Goal: Find specific page/section: Find specific page/section

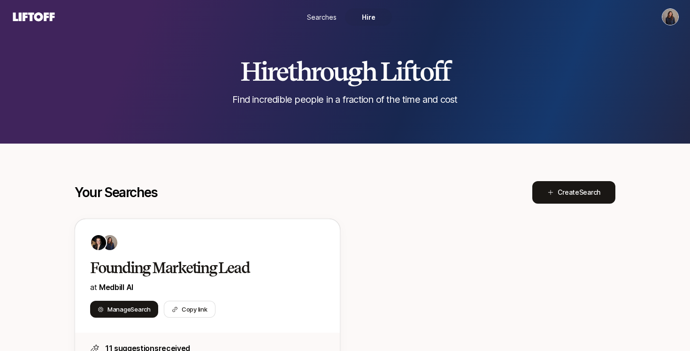
click at [325, 13] on span "Searches" at bounding box center [322, 17] width 30 height 10
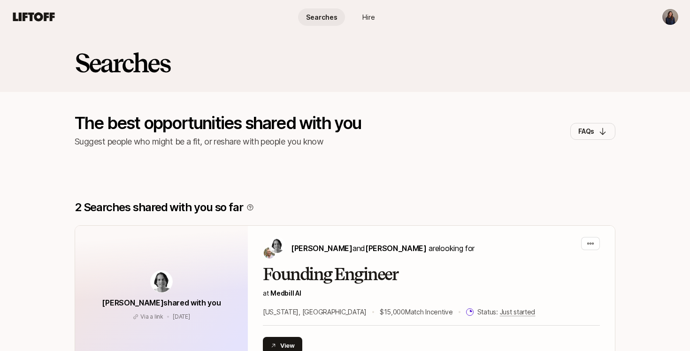
scroll to position [149, 0]
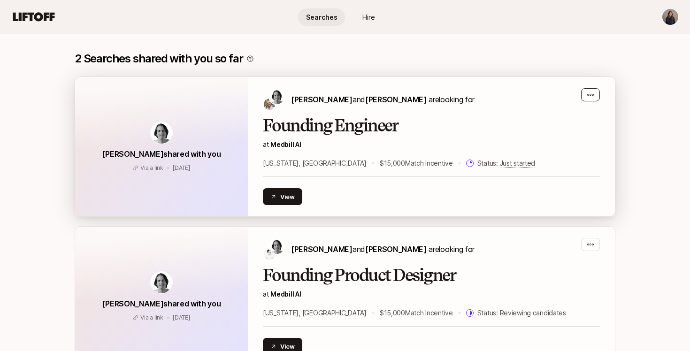
click at [587, 99] on div "button" at bounding box center [590, 94] width 19 height 13
click at [468, 132] on h2 "Founding Engineer" at bounding box center [431, 125] width 337 height 19
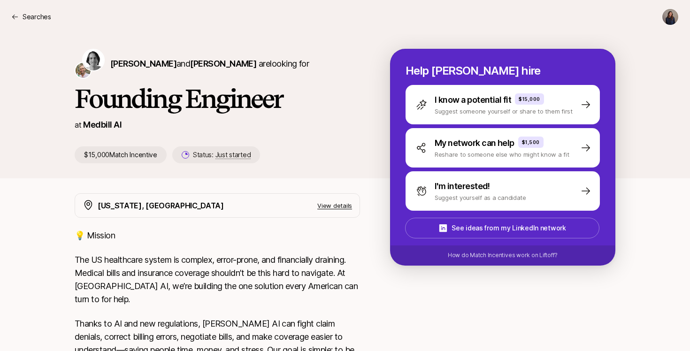
click at [152, 75] on div "[PERSON_NAME] and [PERSON_NAME] are looking for" at bounding box center [217, 64] width 285 height 30
click at [32, 14] on p "Searches" at bounding box center [37, 16] width 29 height 11
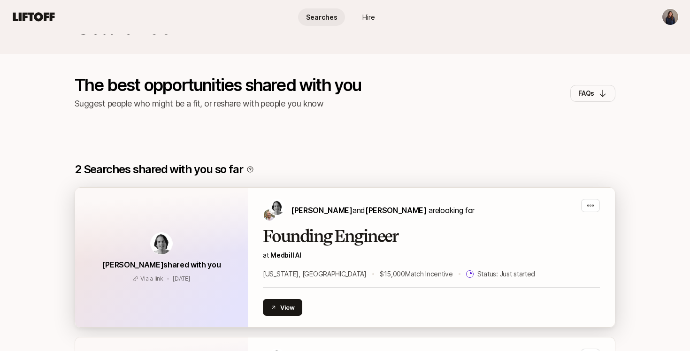
scroll to position [78, 0]
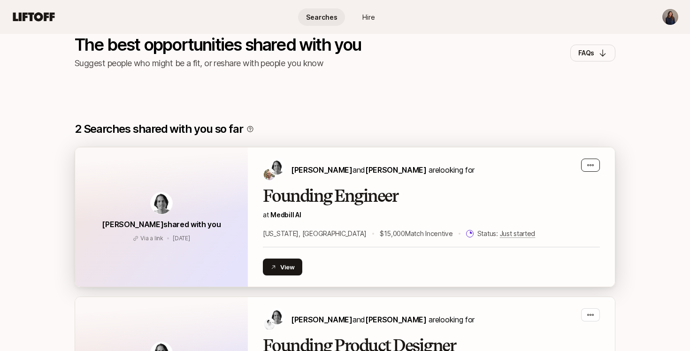
click at [592, 164] on icon "button" at bounding box center [591, 165] width 8 height 8
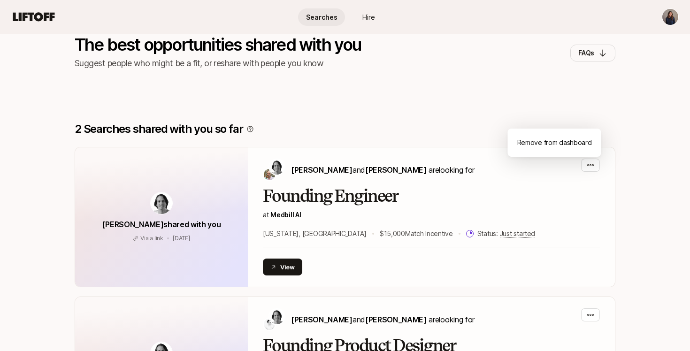
click at [537, 91] on div "Searches The best opportunities shared with you Suggest people who might be a f…" at bounding box center [345, 23] width 690 height 137
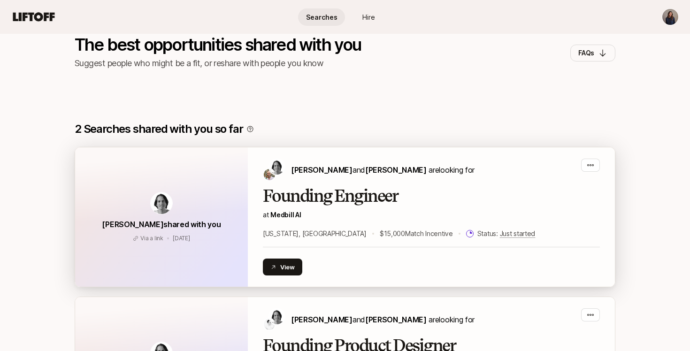
click at [141, 235] on p "Via a link" at bounding box center [151, 238] width 23 height 8
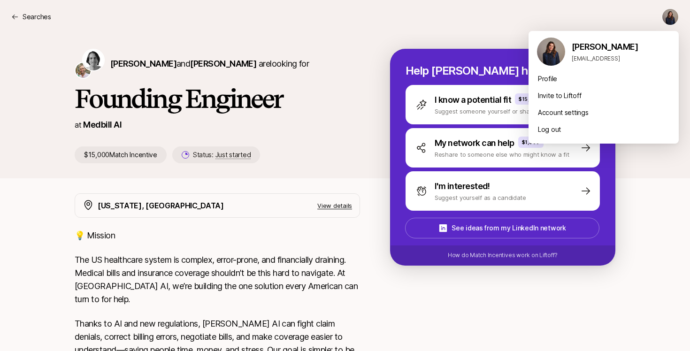
click at [664, 16] on html "Searches Searches [PERSON_NAME] and [PERSON_NAME] are looking for Founding Engi…" at bounding box center [345, 175] width 690 height 351
click at [473, 26] on html "Searches Searches [PERSON_NAME] and [PERSON_NAME] are looking for Founding Engi…" at bounding box center [345, 175] width 690 height 351
